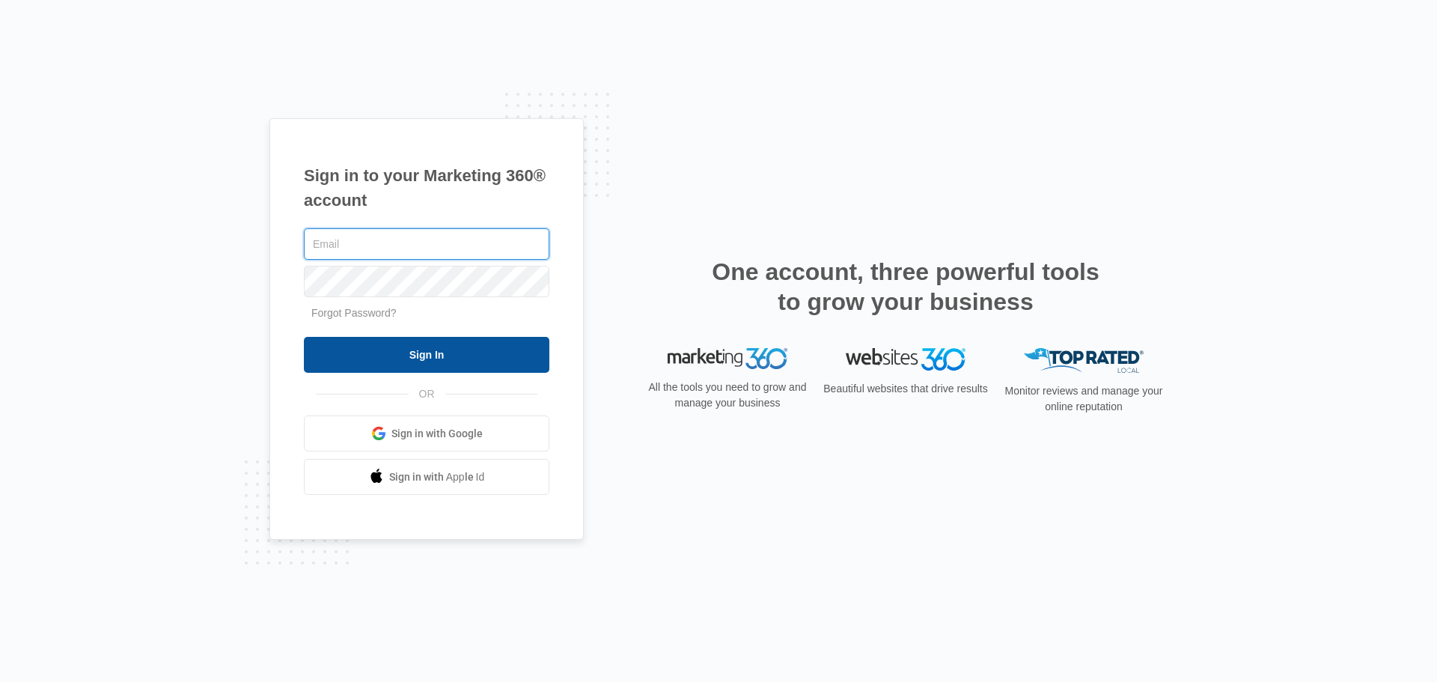
type input "[PERSON_NAME][EMAIL_ADDRESS][DOMAIN_NAME]"
click at [457, 359] on input "Sign In" at bounding box center [427, 355] width 246 height 36
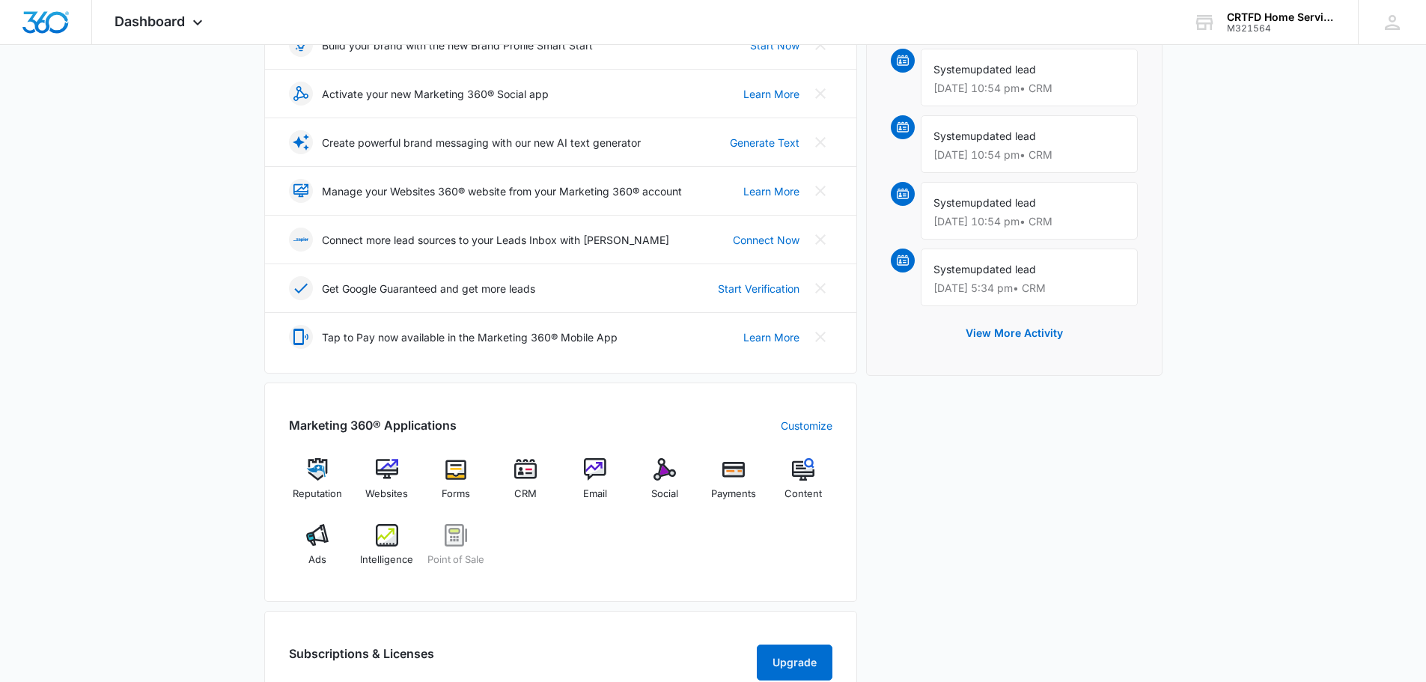
scroll to position [299, 0]
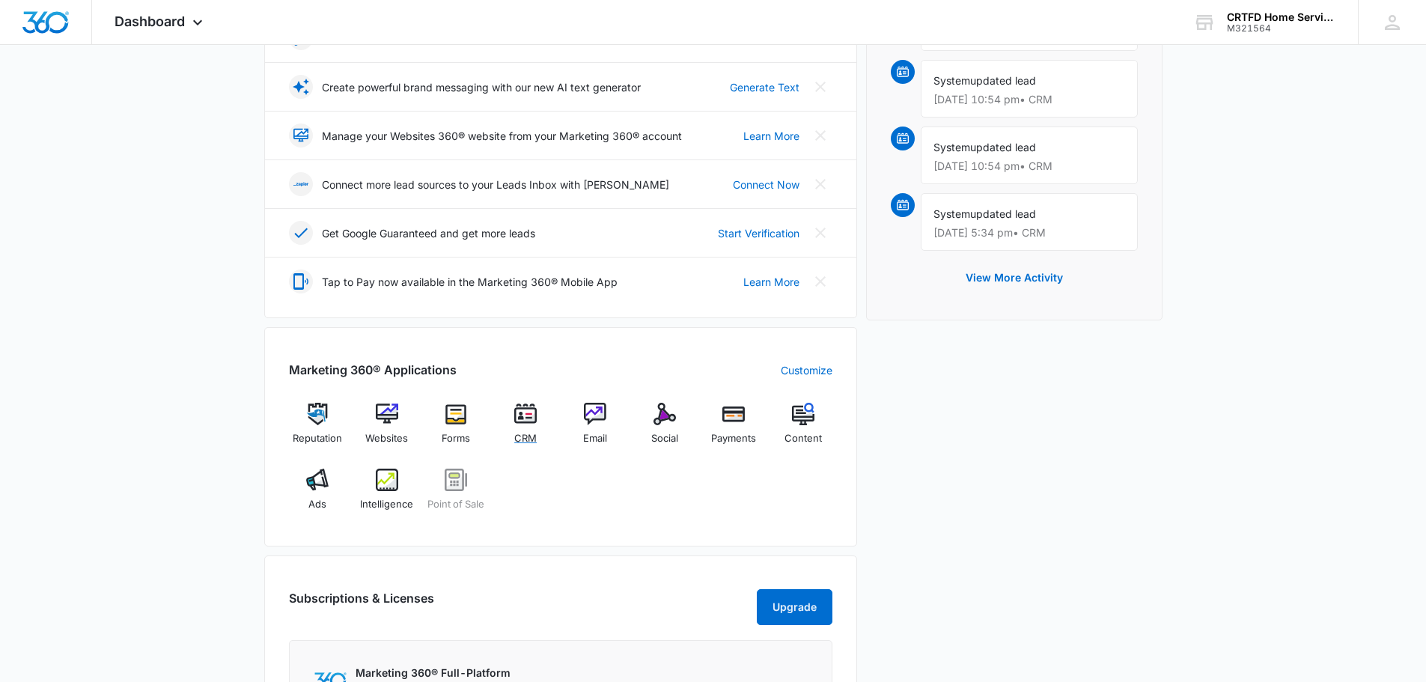
drag, startPoint x: 519, startPoint y: 421, endPoint x: 658, endPoint y: 527, distance: 174.6
click at [519, 421] on img at bounding box center [525, 414] width 22 height 22
